Goal: Navigation & Orientation: Find specific page/section

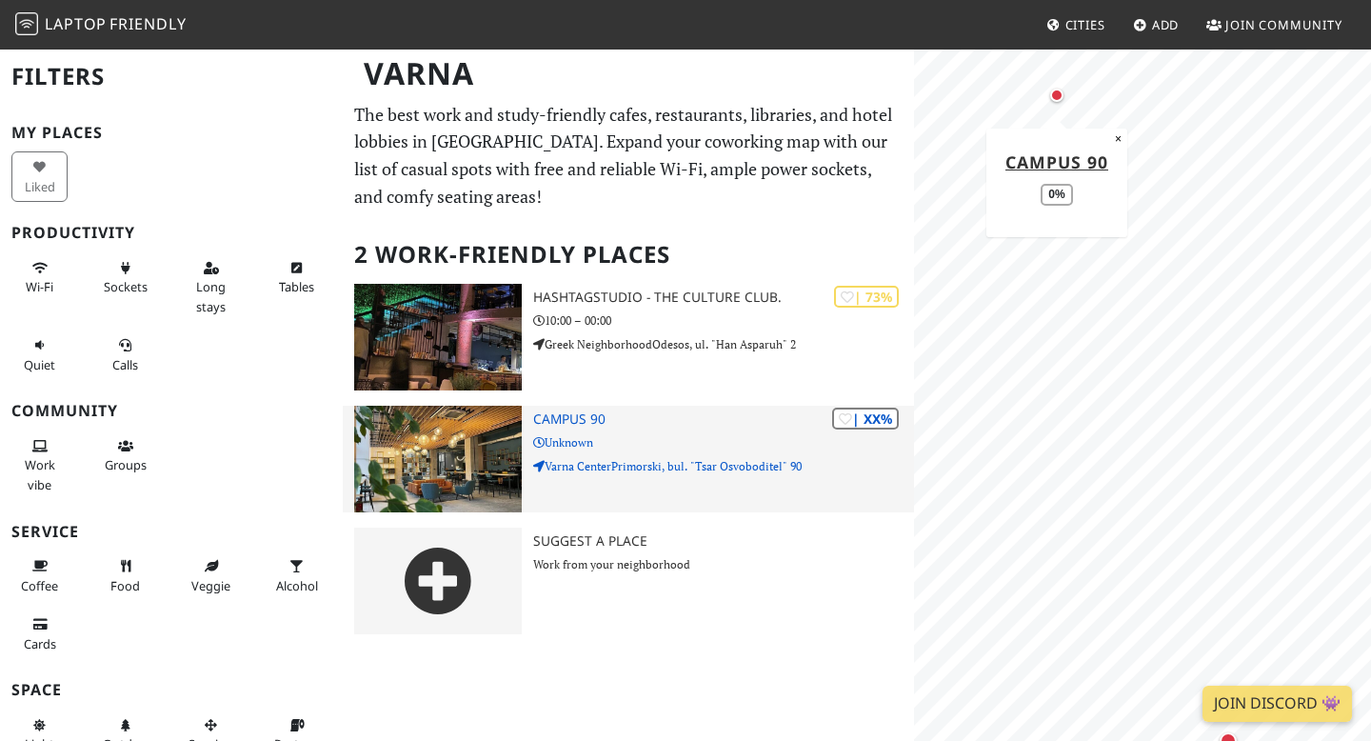
click at [443, 449] on img at bounding box center [438, 459] width 168 height 107
